Goal: Transaction & Acquisition: Purchase product/service

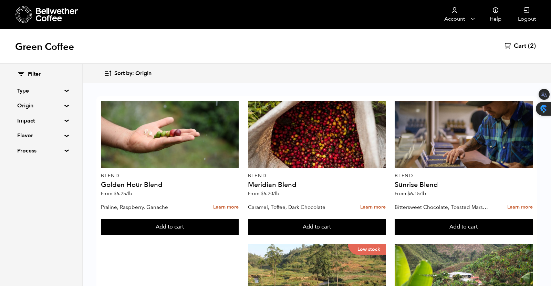
scroll to position [12, 0]
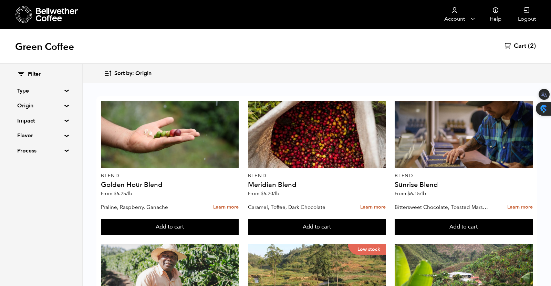
click at [61, 106] on summary "Origin" at bounding box center [41, 106] width 48 height 8
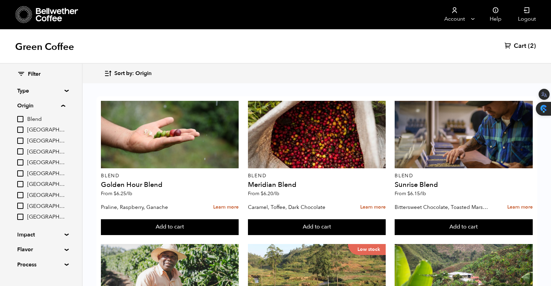
click at [32, 176] on span "Ethiopia" at bounding box center [46, 174] width 38 height 8
click at [0, 0] on input "Ethiopia" at bounding box center [0, 0] width 0 height 0
checkbox input "true"
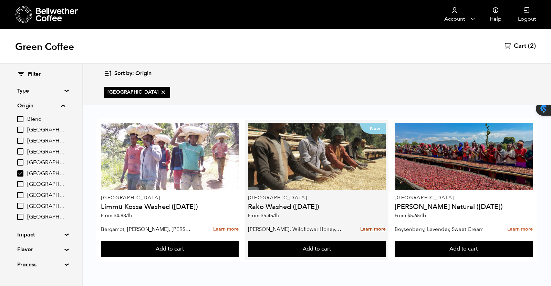
click at [371, 228] on link "Learn more" at bounding box center [373, 229] width 26 height 15
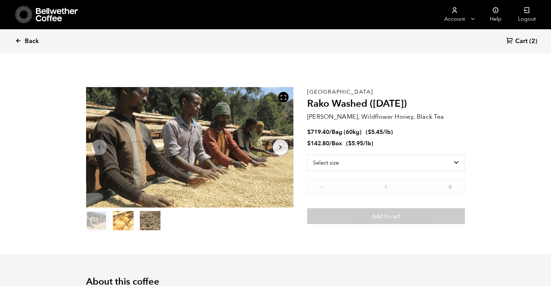
click at [18, 41] on icon at bounding box center [18, 41] width 6 height 6
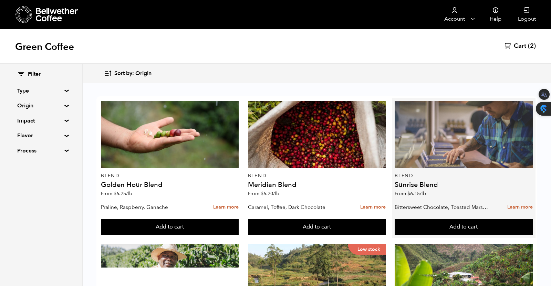
scroll to position [149, 0]
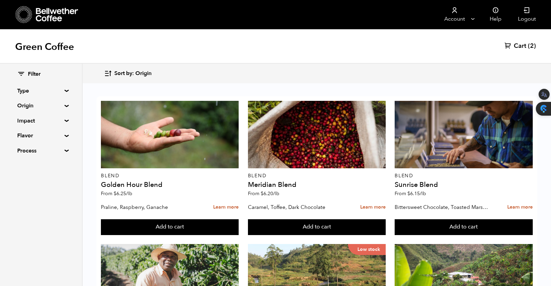
click at [63, 106] on summary "Origin" at bounding box center [41, 106] width 48 height 8
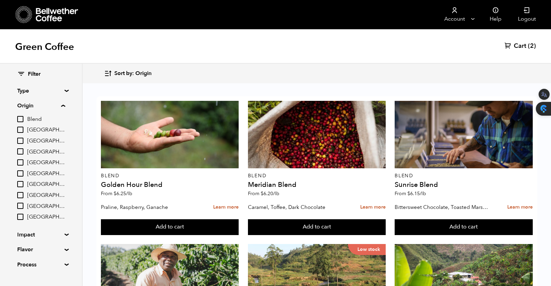
click at [64, 251] on summary "Flavor" at bounding box center [41, 250] width 48 height 8
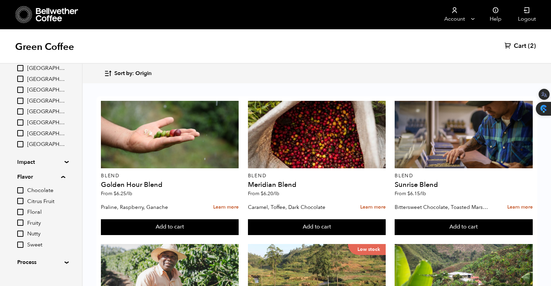
scroll to position [73, 0]
click at [21, 213] on input "Floral" at bounding box center [20, 212] width 6 height 6
checkbox input "true"
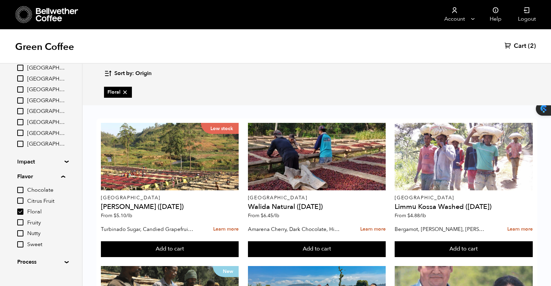
click at [22, 244] on input "Sweet" at bounding box center [20, 245] width 6 height 6
checkbox input "true"
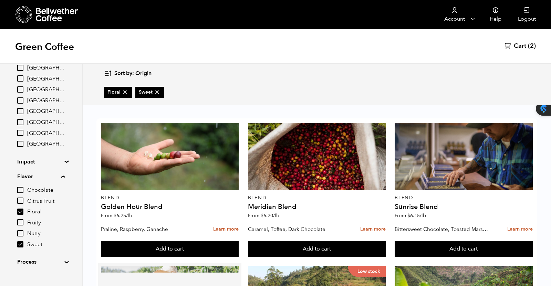
scroll to position [235, 0]
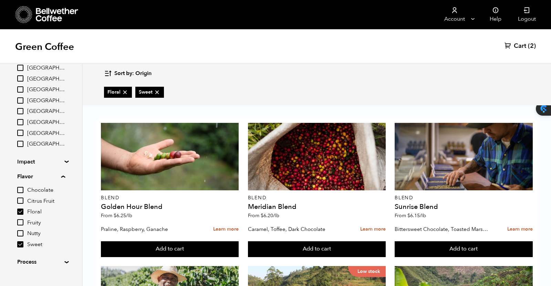
click at [21, 202] on input "Citrus Fruit" at bounding box center [20, 201] width 6 height 6
checkbox input "true"
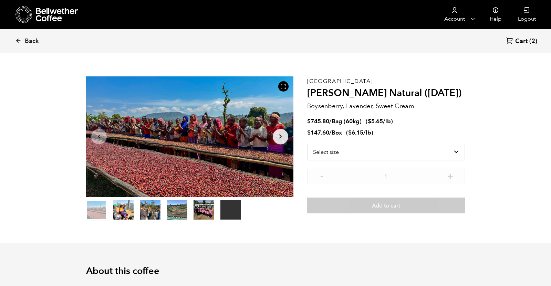
scroll to position [15, 0]
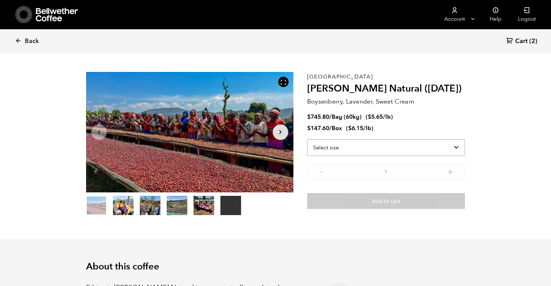
click at [456, 146] on select "Select size Bag (60kg) (132 lbs) Box (24 lbs)" at bounding box center [386, 148] width 158 height 17
select select "box"
click at [307, 140] on select "Select size Bag (60kg) (132 lbs) Box (24 lbs)" at bounding box center [386, 148] width 158 height 17
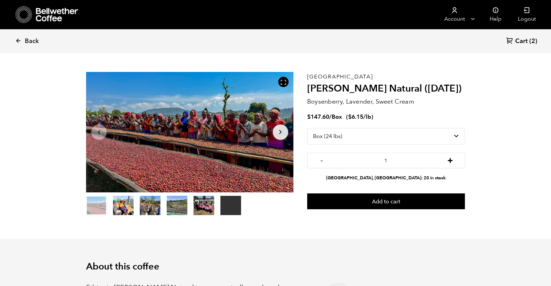
click at [453, 160] on button "+" at bounding box center [450, 159] width 9 height 7
type input "2"
click at [524, 44] on span "Cart" at bounding box center [522, 41] width 12 height 8
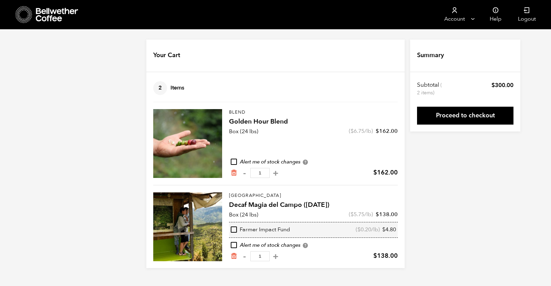
click at [468, 148] on div "Your Cart 2 Items Update cart 2 Items Blend Golden Hour Blend Box (24 lbs) ( $ …" at bounding box center [275, 154] width 551 height 229
click at [236, 175] on icon "Remove from cart" at bounding box center [234, 173] width 7 height 7
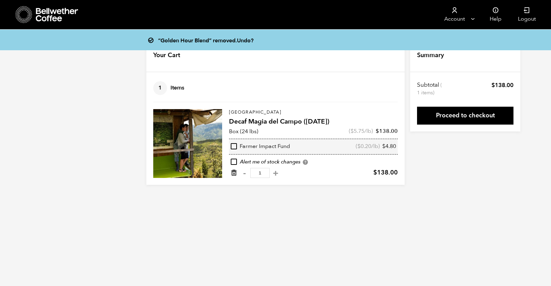
click at [234, 174] on icon "Remove from cart" at bounding box center [234, 173] width 7 height 7
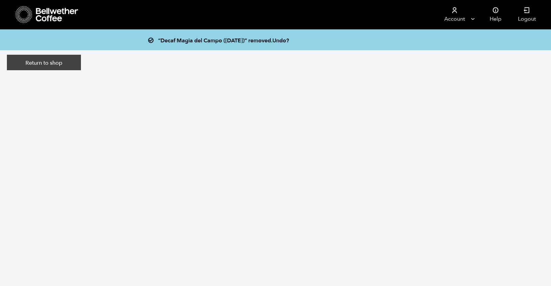
click at [61, 63] on link "Return to shop" at bounding box center [44, 63] width 74 height 16
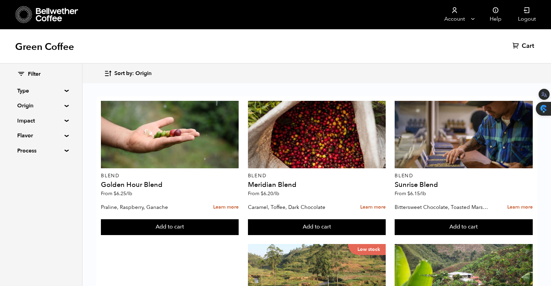
scroll to position [178, 0]
